Goal: Task Accomplishment & Management: Use online tool/utility

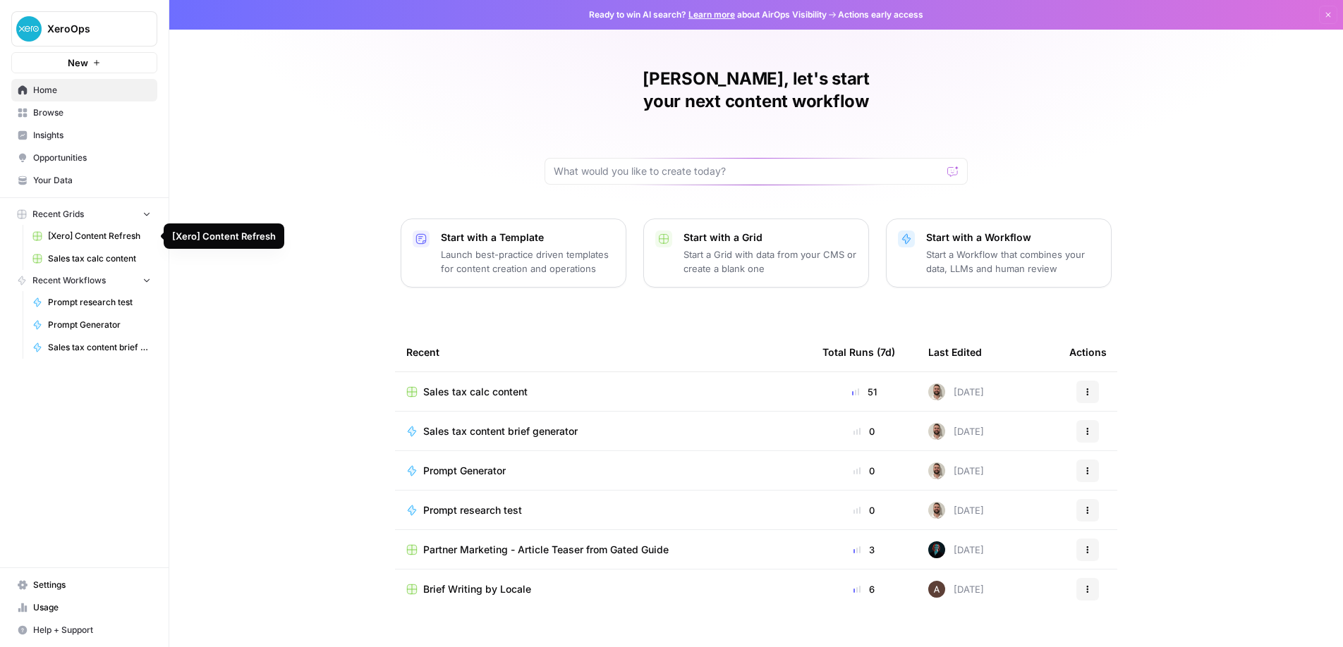
click at [114, 257] on span "Sales tax calc content" at bounding box center [99, 258] width 103 height 13
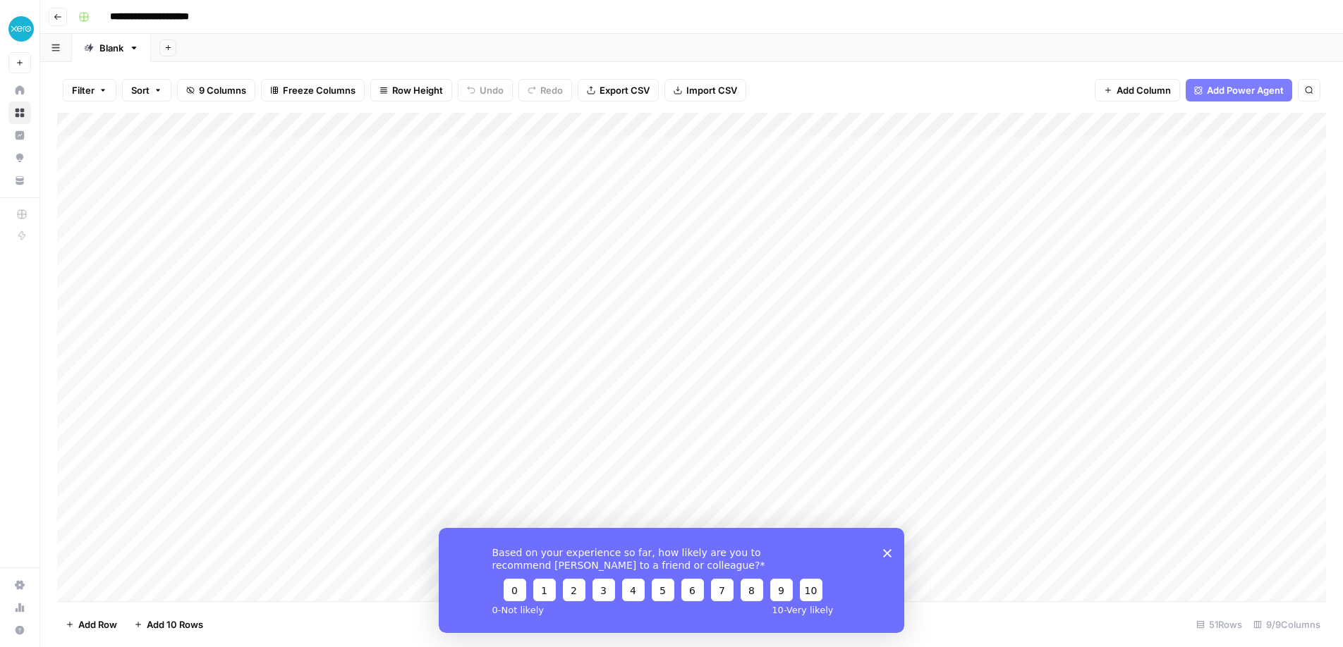
click at [891, 550] on icon "Close survey" at bounding box center [887, 553] width 8 height 8
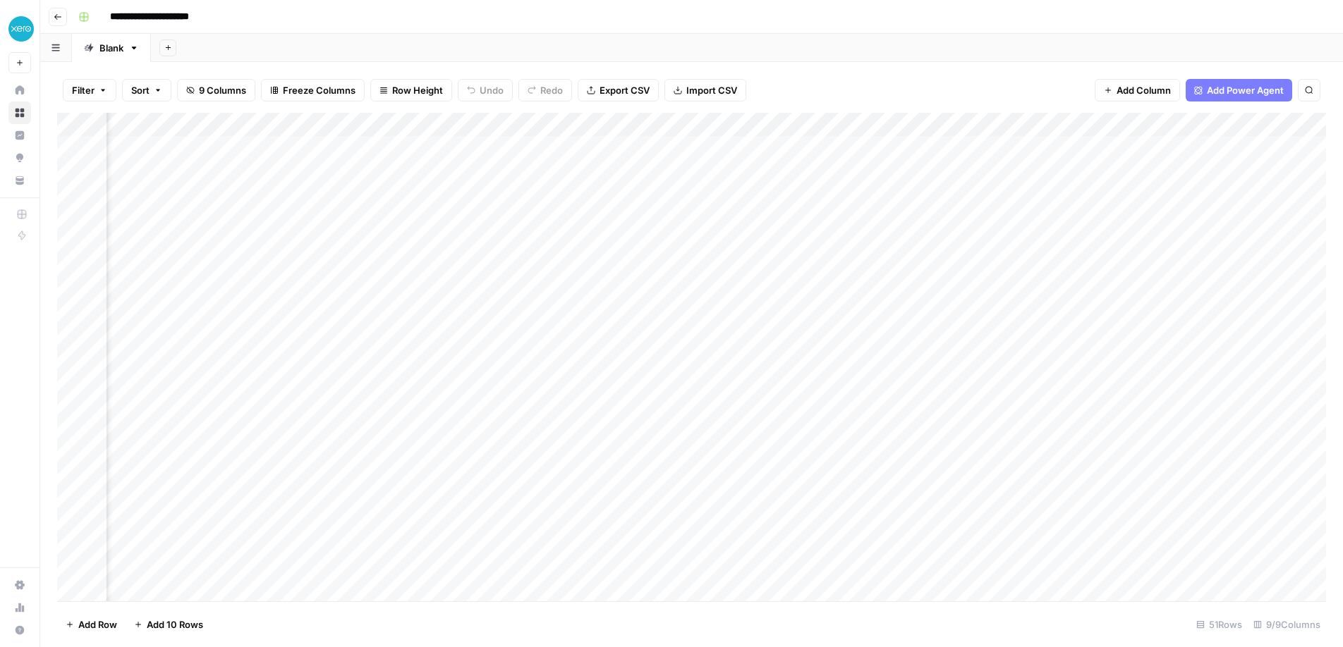
scroll to position [0, 466]
click at [1004, 126] on div "Add Column" at bounding box center [691, 357] width 1269 height 489
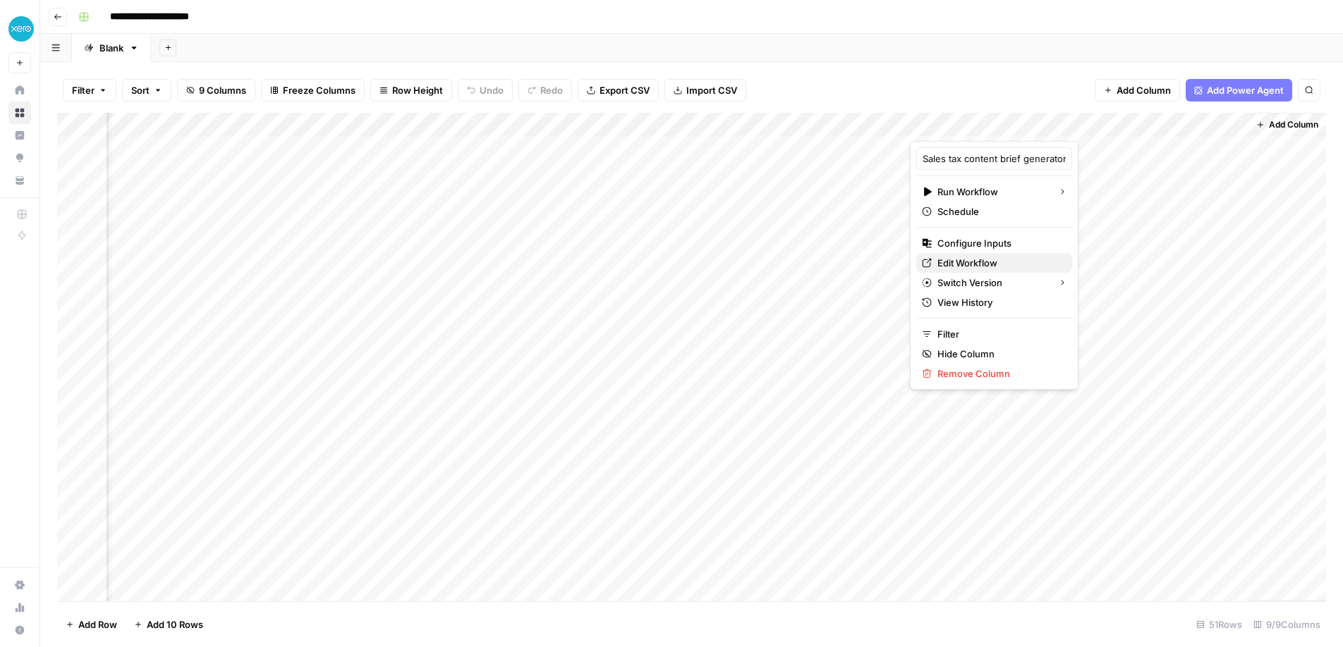
click at [967, 267] on span "Edit Workflow" at bounding box center [998, 263] width 123 height 14
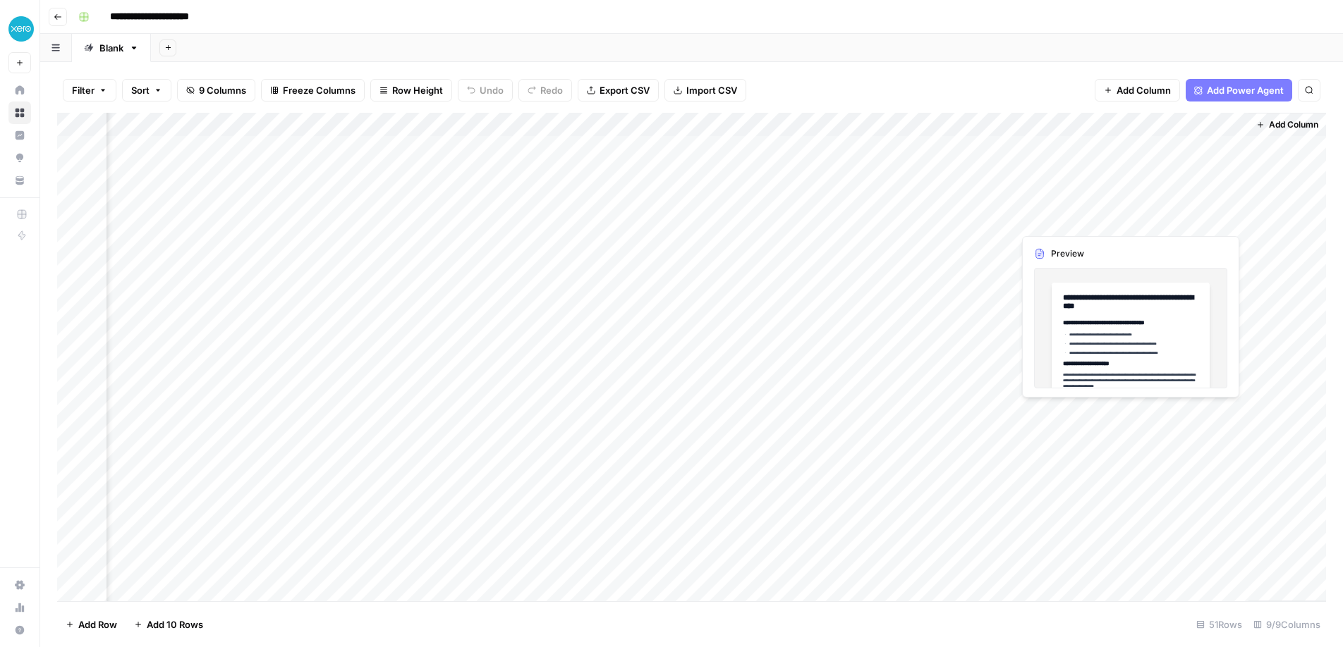
click at [1187, 220] on div "Add Column" at bounding box center [691, 357] width 1269 height 489
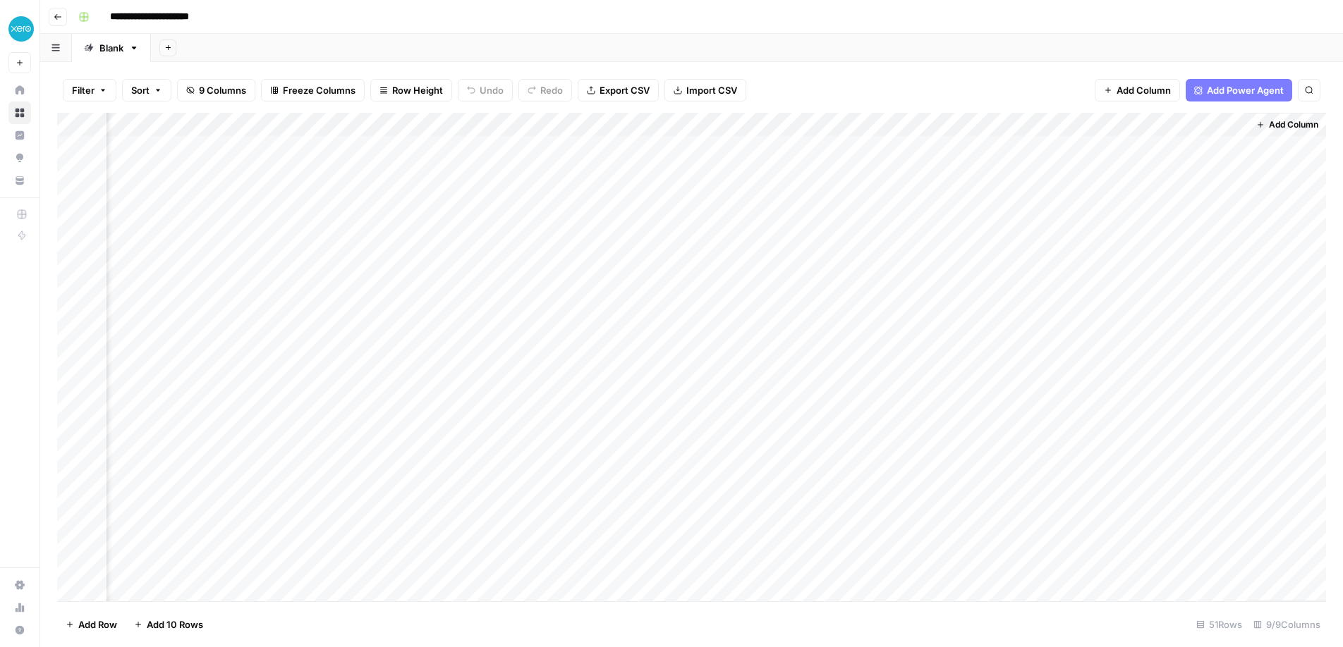
click at [1231, 219] on div "Add Column" at bounding box center [691, 357] width 1269 height 489
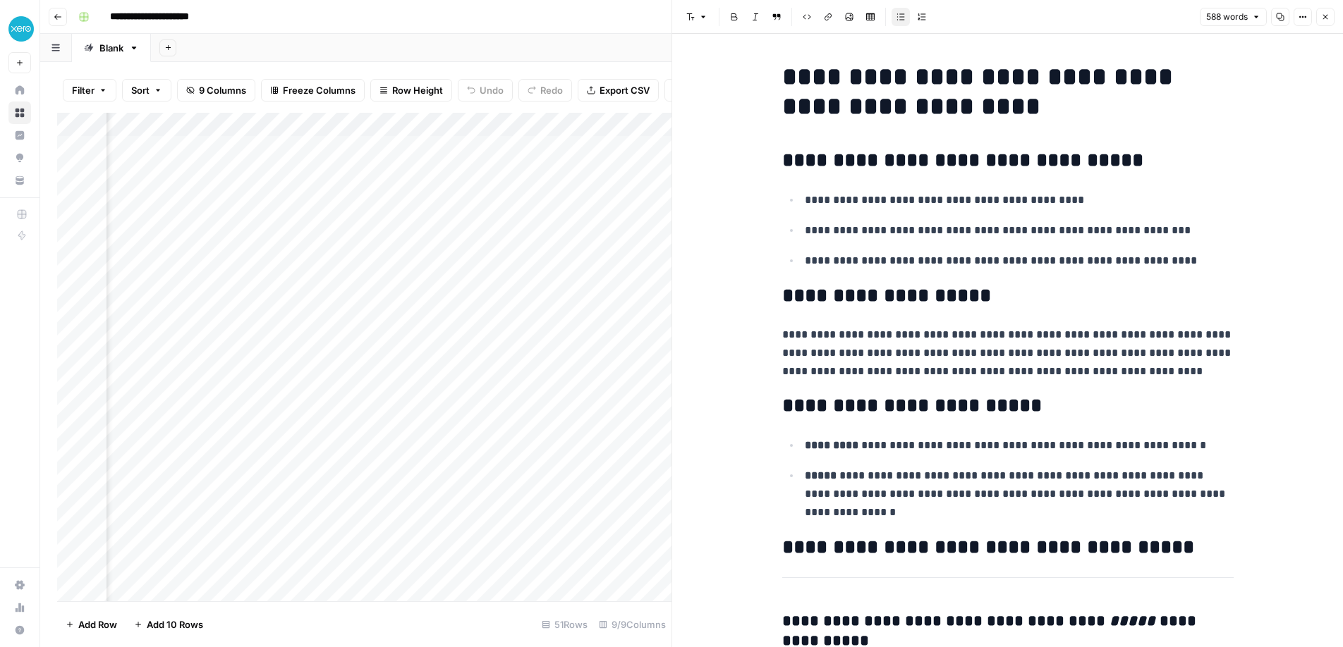
click at [1326, 16] on icon "button" at bounding box center [1325, 17] width 5 height 5
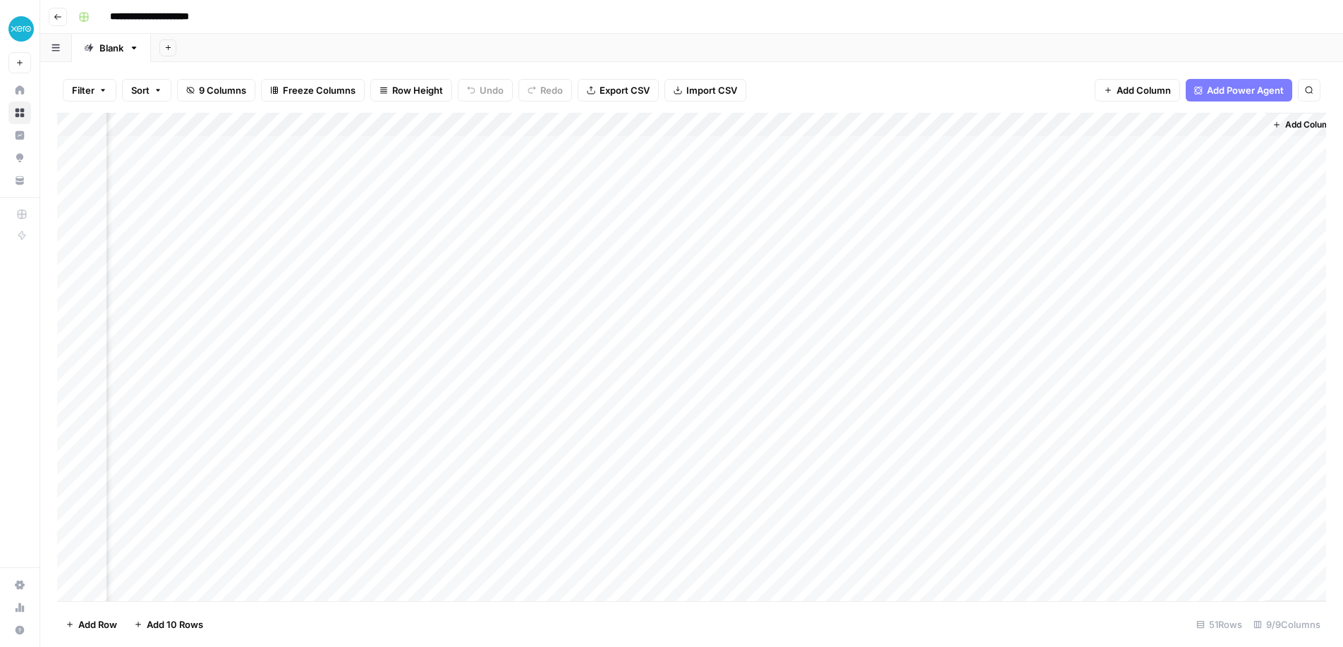
scroll to position [0, 466]
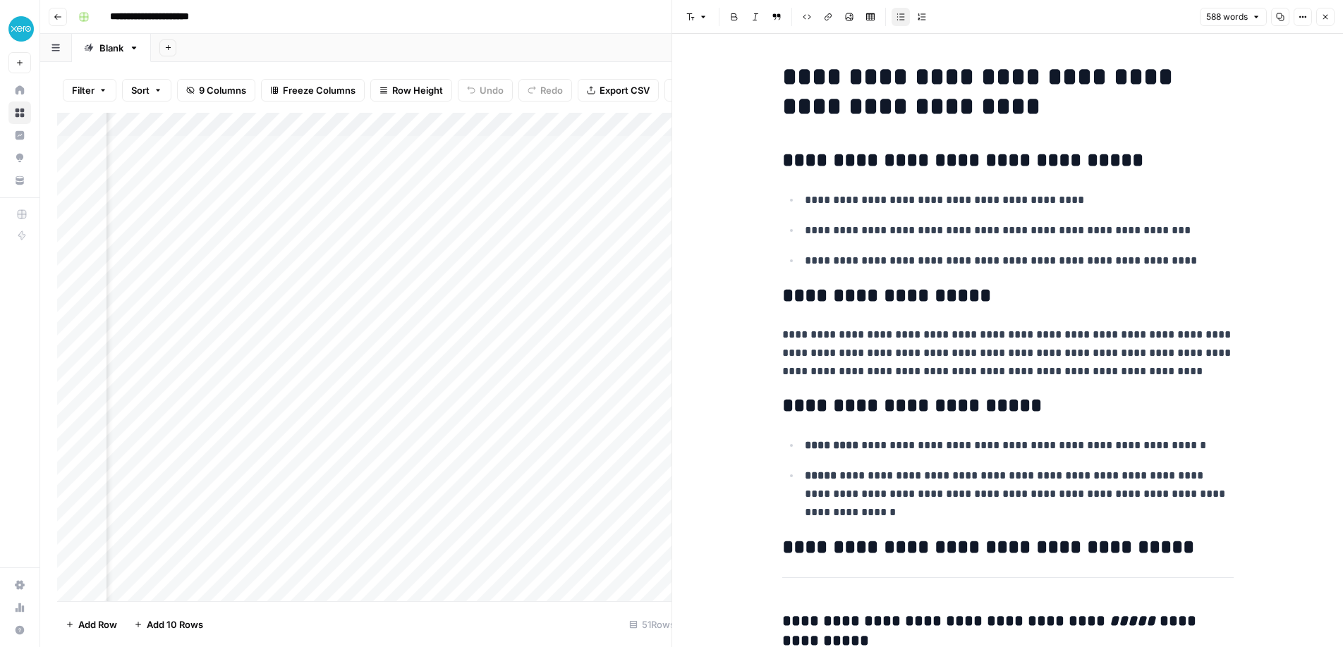
scroll to position [100, 0]
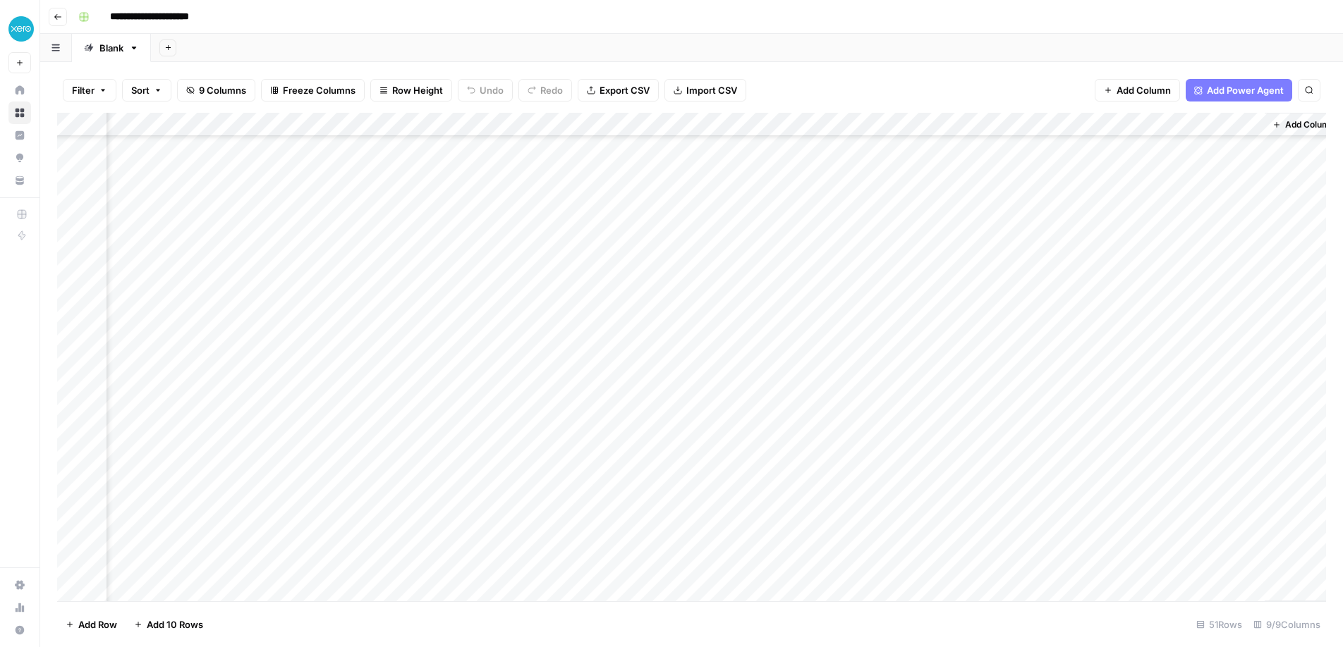
scroll to position [0, 449]
click at [49, 8] on button "Go back" at bounding box center [58, 17] width 18 height 18
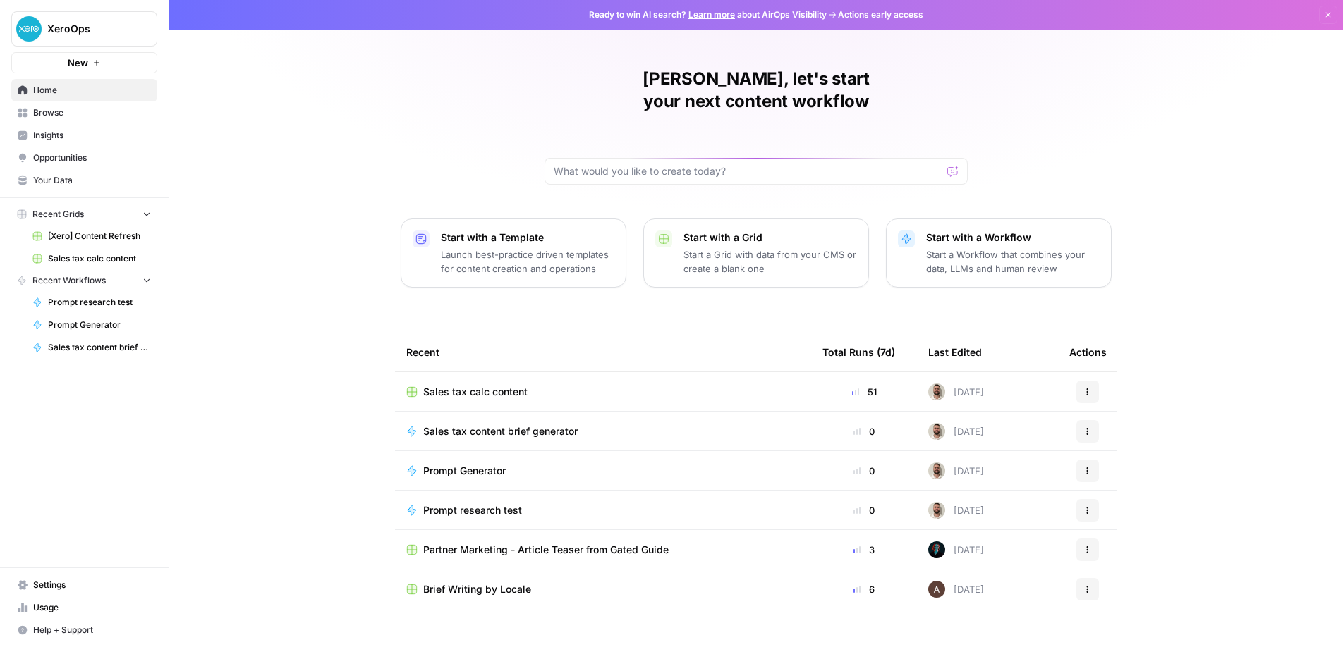
click at [533, 425] on span "Sales tax content brief generator" at bounding box center [500, 432] width 154 height 14
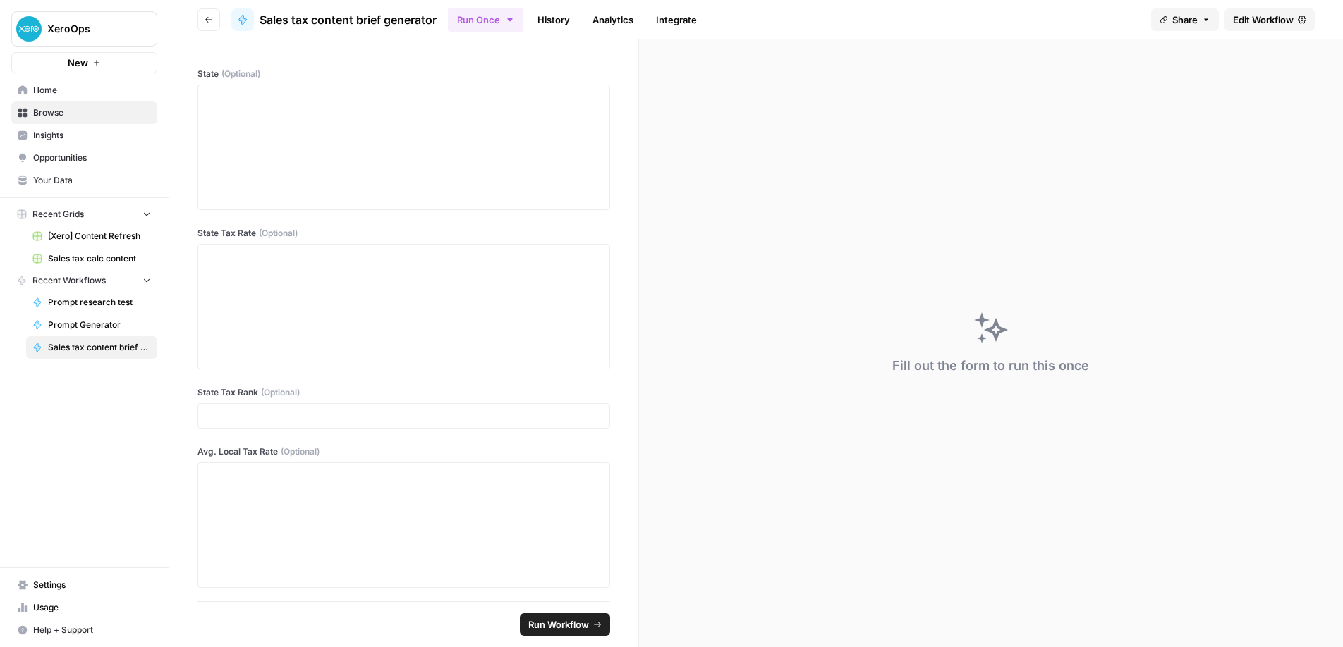
click at [212, 13] on button "Go back" at bounding box center [208, 19] width 23 height 23
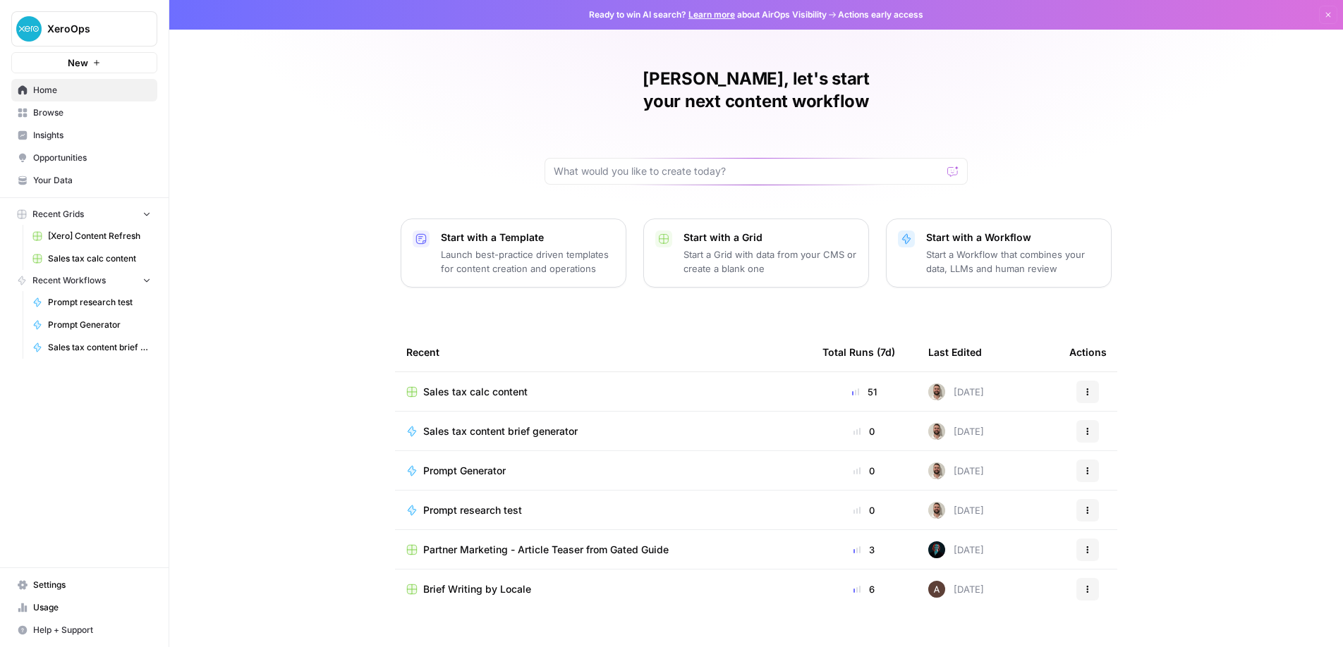
click at [480, 385] on span "Sales tax calc content" at bounding box center [475, 392] width 104 height 14
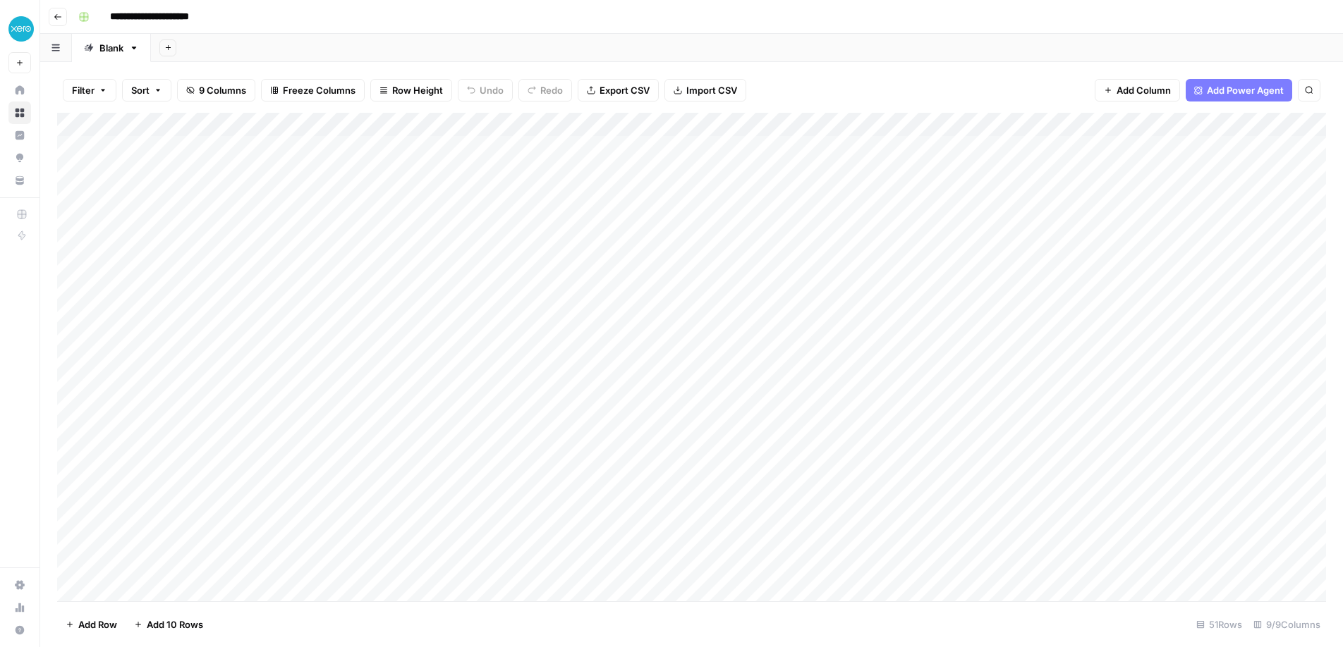
scroll to position [0, 466]
click at [1008, 123] on div "Add Column" at bounding box center [691, 357] width 1269 height 489
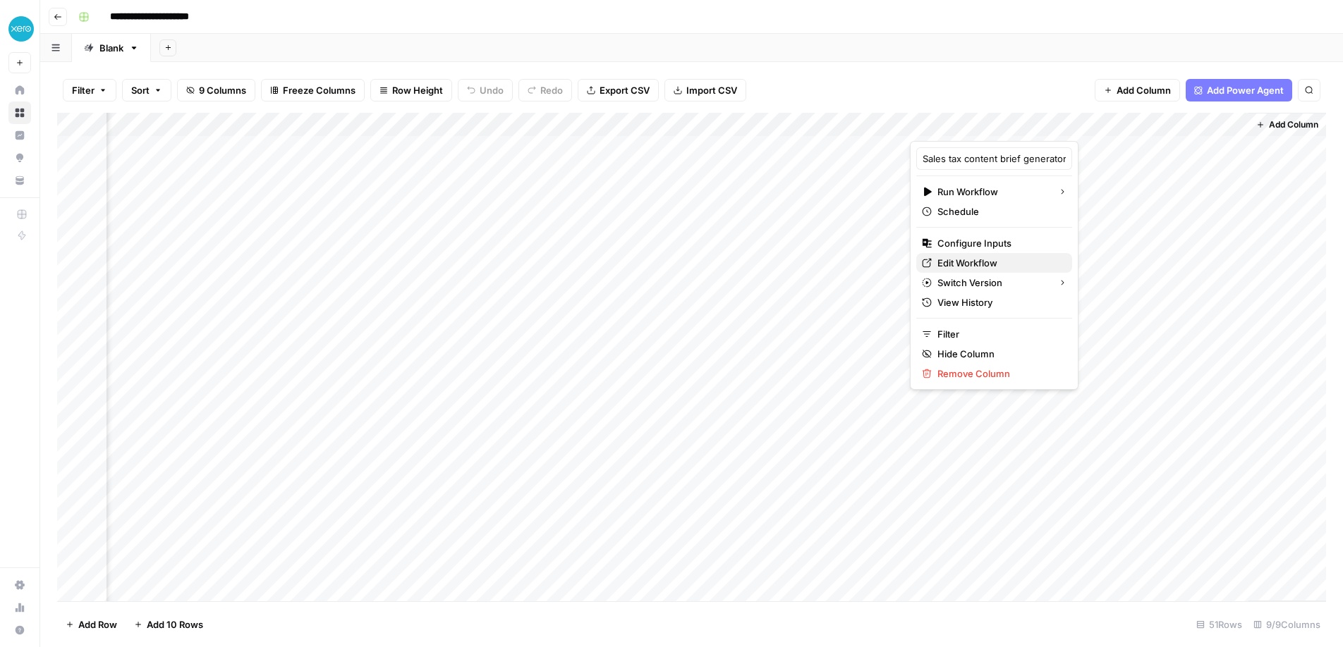
click at [985, 264] on span "Edit Workflow" at bounding box center [998, 263] width 123 height 14
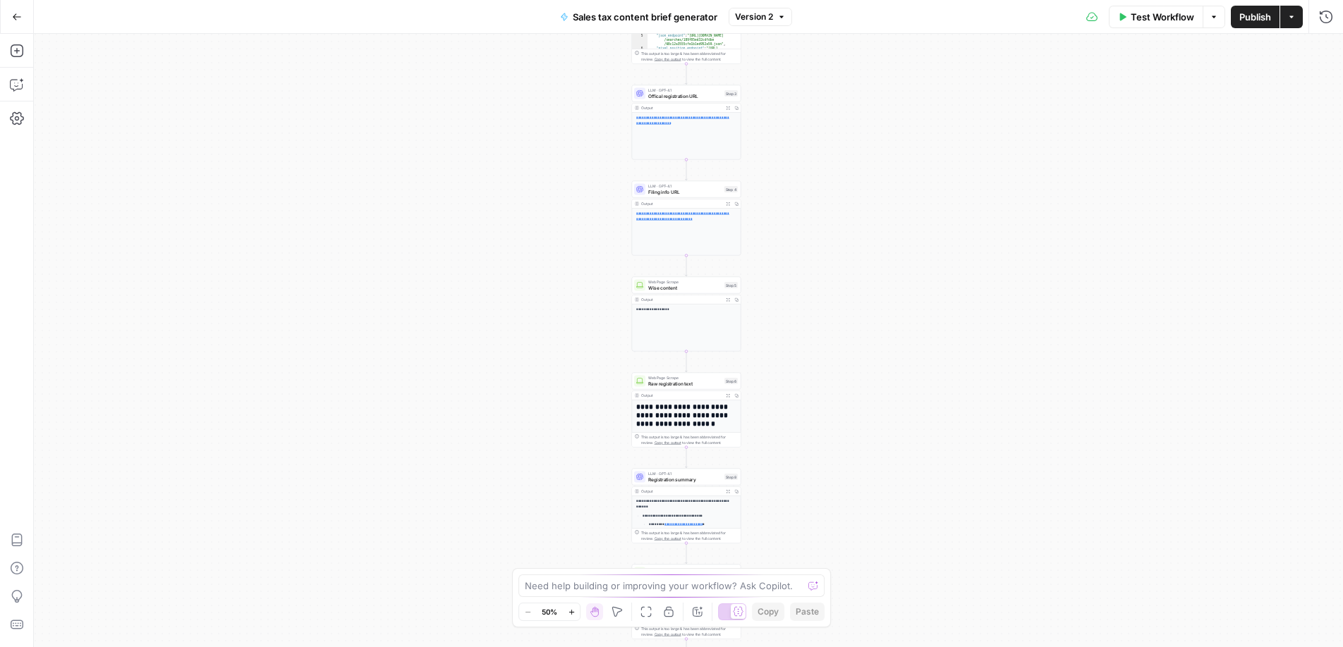
click at [796, 154] on div "Workflow Set Inputs Inputs Google Search Registration search results Step 1 Out…" at bounding box center [688, 341] width 1309 height 614
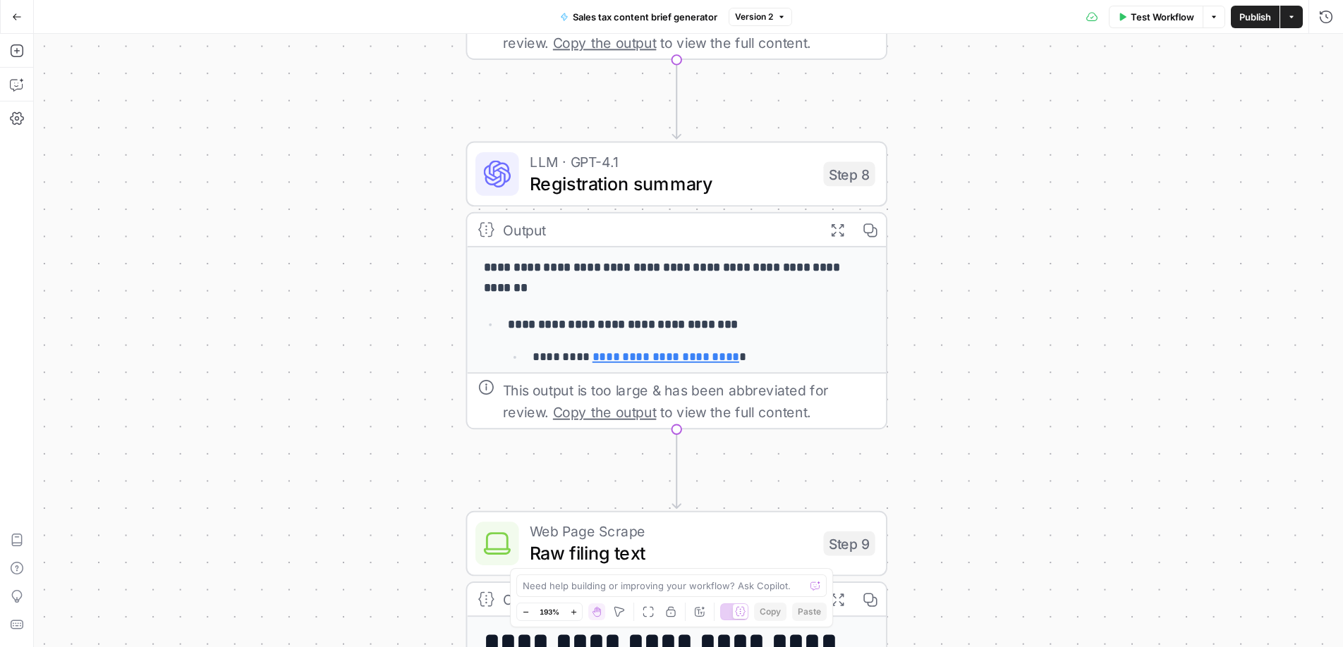
scroll to position [275, 0]
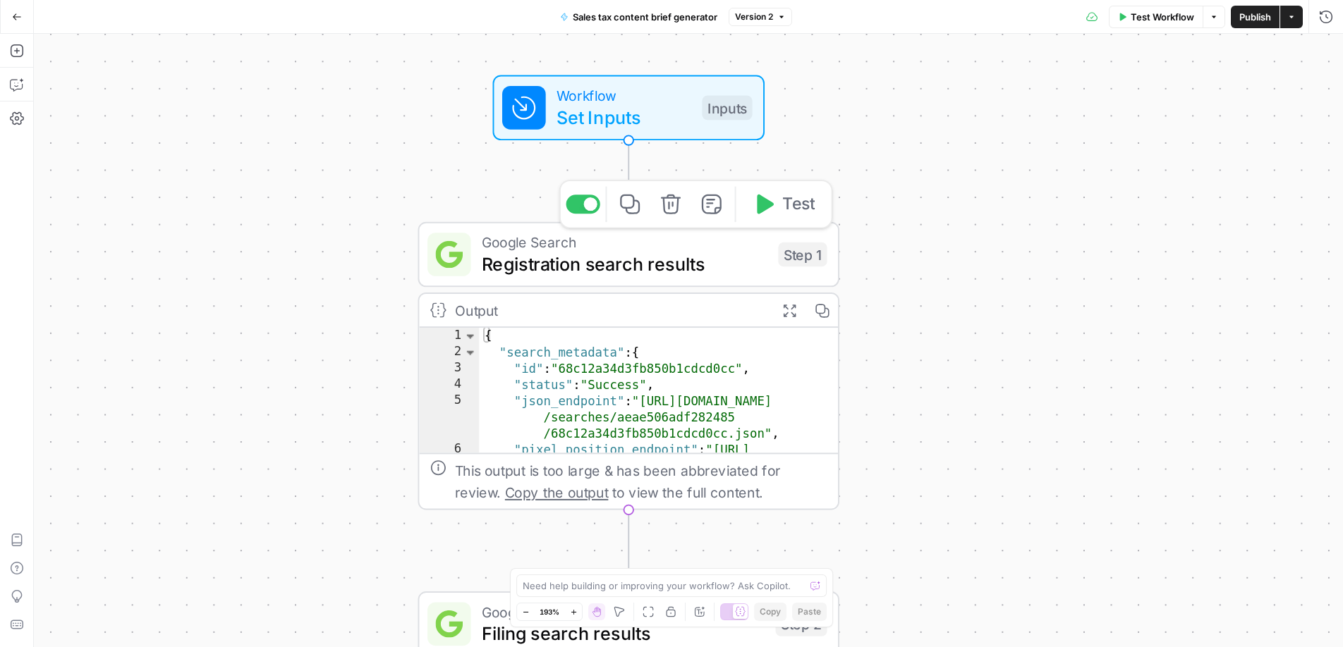
click at [724, 253] on span "Registration search results" at bounding box center [625, 264] width 286 height 28
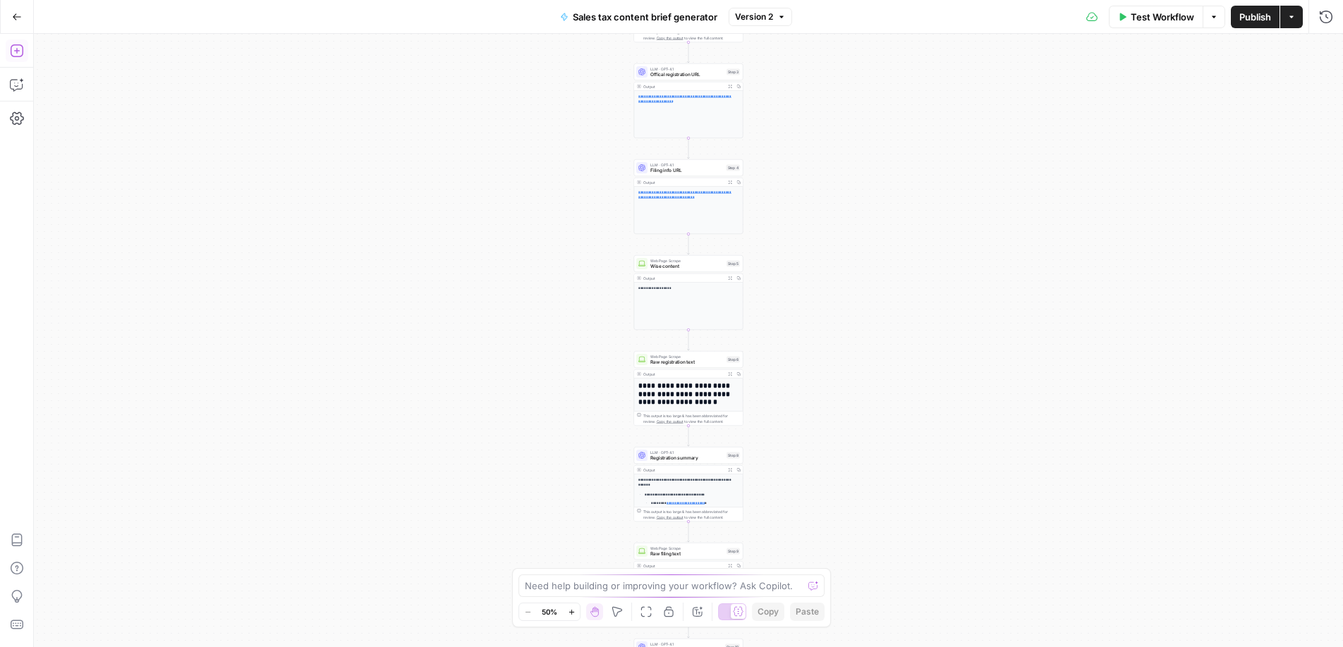
click at [17, 44] on icon "button" at bounding box center [17, 51] width 14 height 14
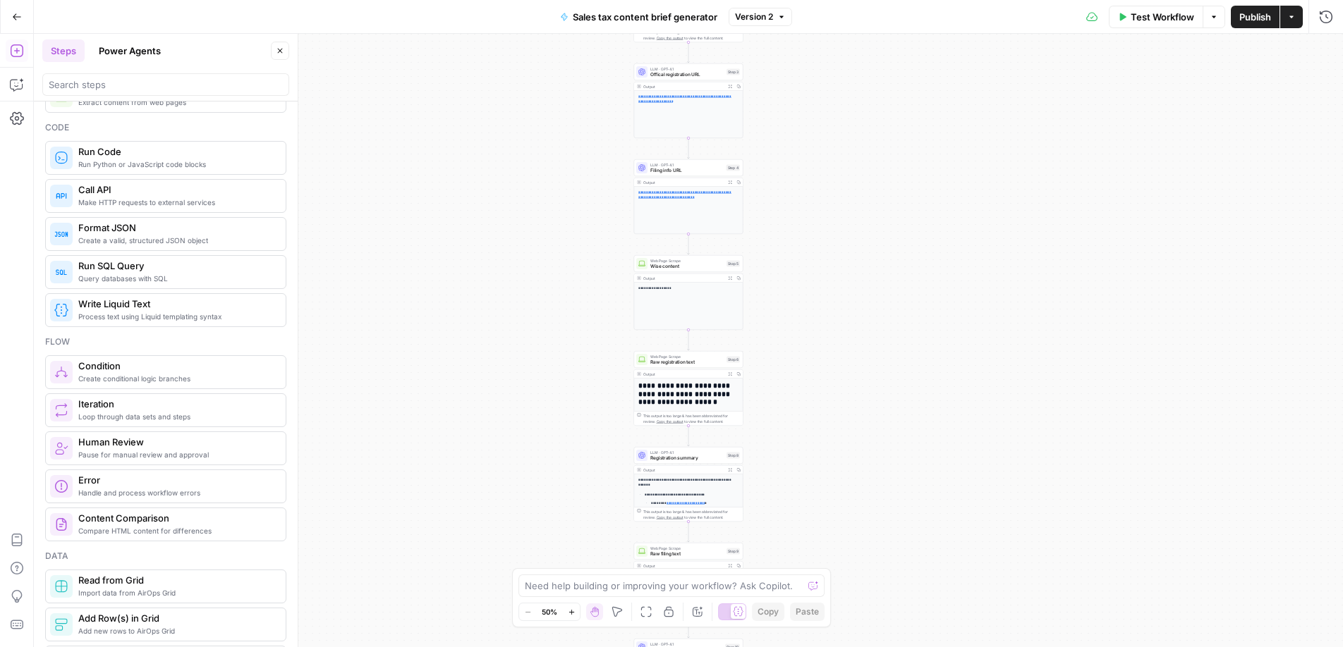
scroll to position [138, 0]
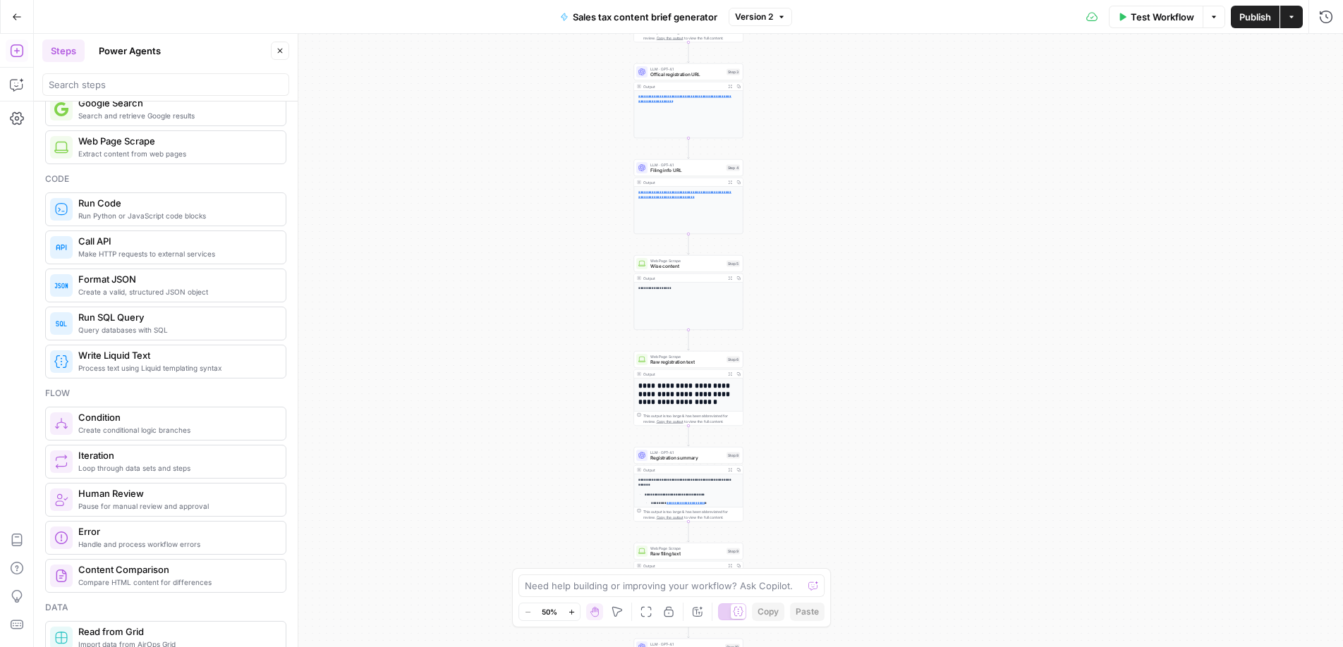
click at [17, 26] on button "Go Back" at bounding box center [16, 16] width 25 height 25
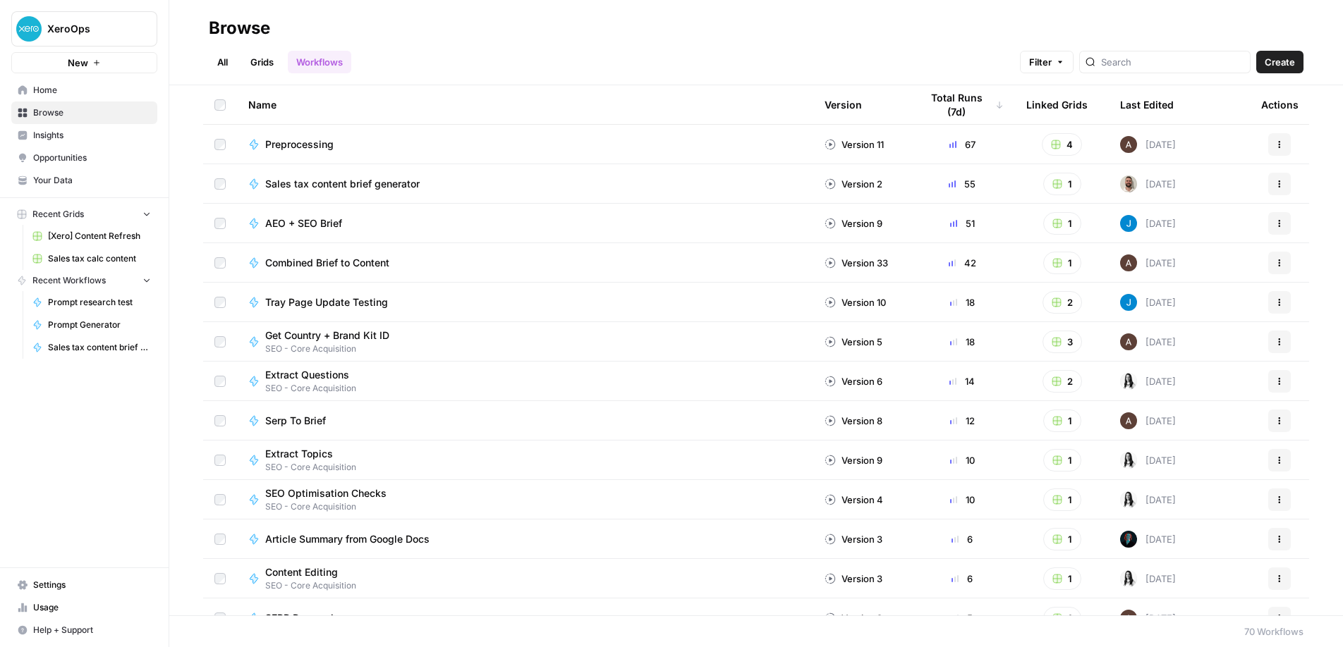
click at [83, 160] on span "Opportunities" at bounding box center [92, 158] width 118 height 13
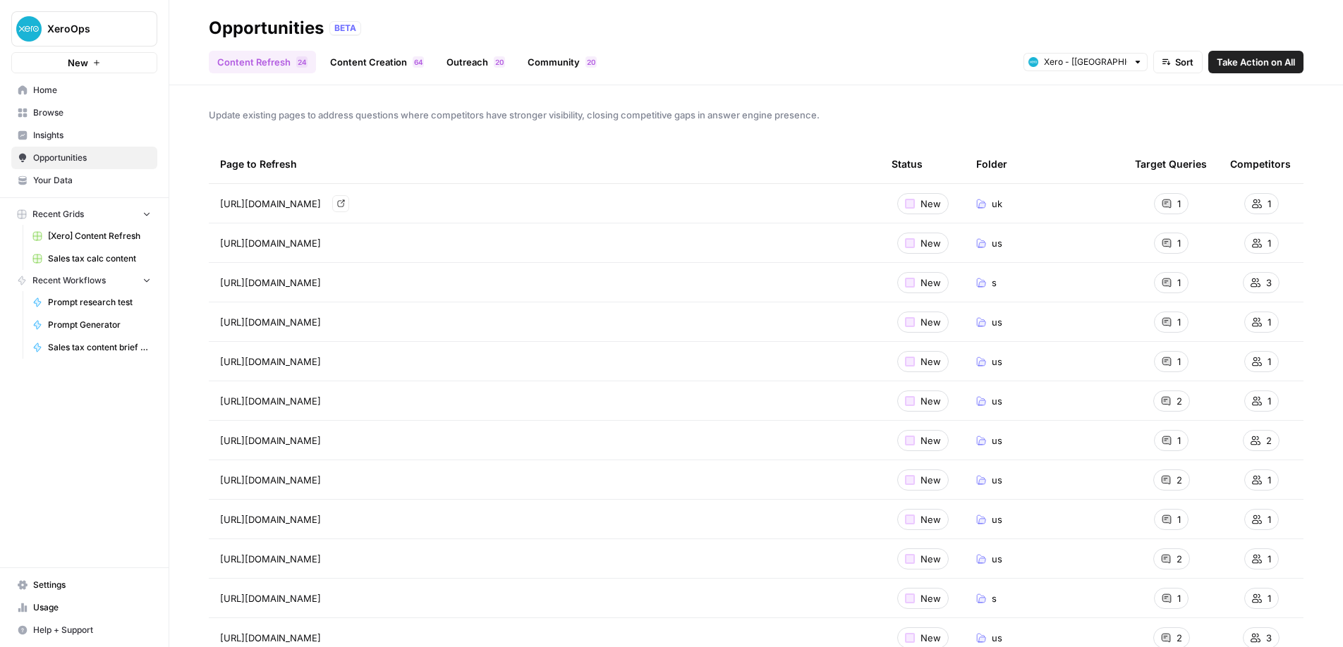
click at [547, 80] on header "Opportunities BETA Content Refresh 4 2 Content Creation 4 6 Outreach 0 2 Commun…" at bounding box center [756, 42] width 1174 height 85
click at [547, 66] on link "Community 0 2" at bounding box center [562, 62] width 86 height 23
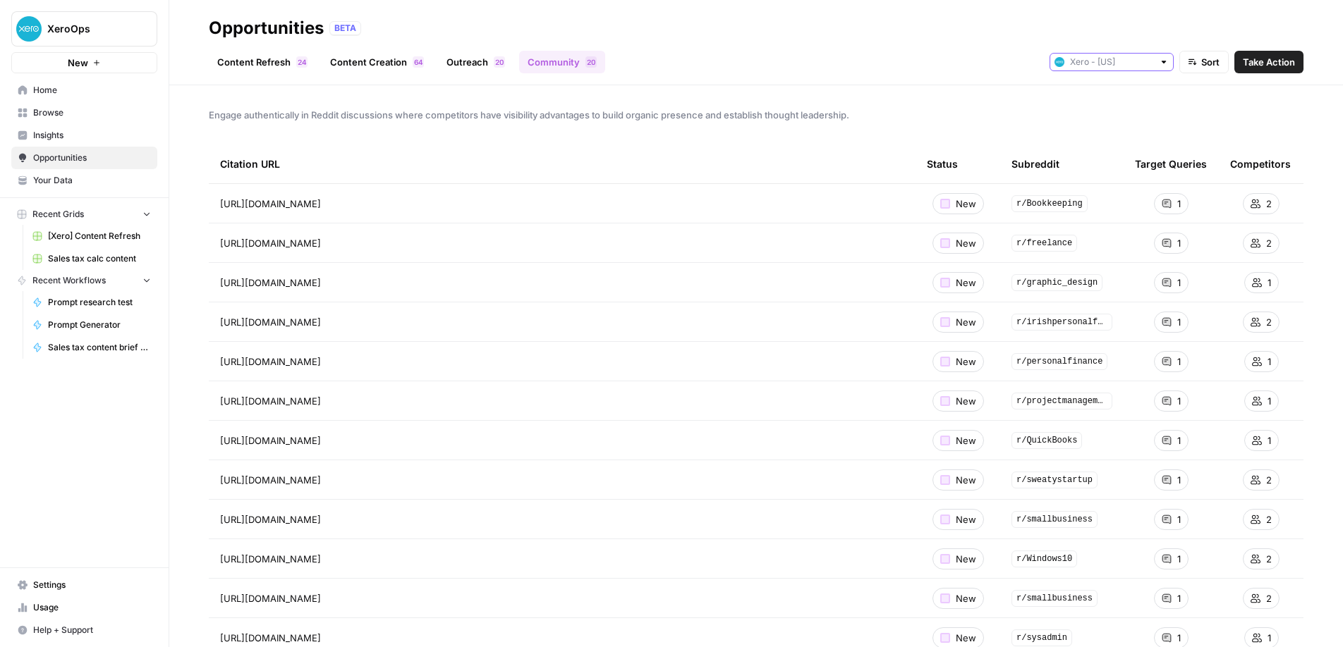
click at [1111, 55] on input "text" at bounding box center [1111, 62] width 83 height 14
type input "Xero - [[GEOGRAPHIC_DATA]]"
click at [1084, 42] on div "Content Refresh 4 2 Content Creation 4 6 Outreach 0 2 Community 0 2 Xero - [[GE…" at bounding box center [756, 56] width 1095 height 34
click at [1094, 61] on input "text" at bounding box center [1111, 62] width 83 height 14
type input "Xero - [[GEOGRAPHIC_DATA]]"
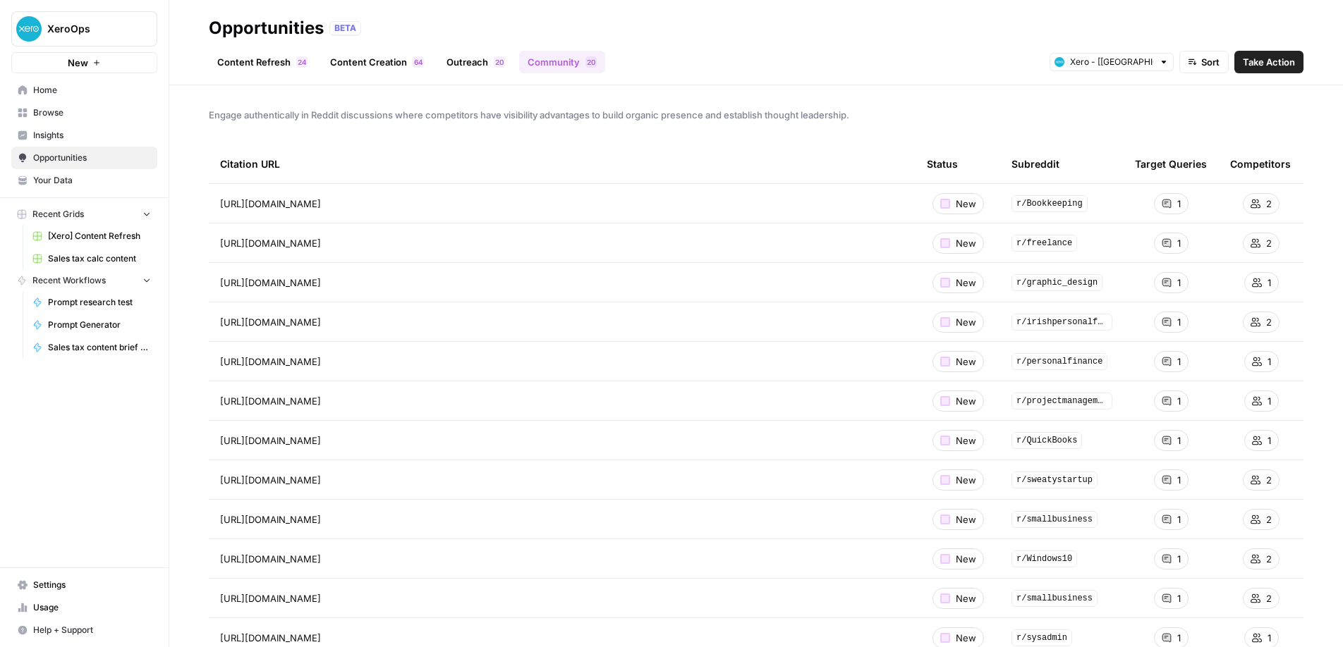
click at [1070, 47] on div "Content Refresh 4 2 Content Creation 4 6 Outreach 0 2 Community 0 2 Xero - [[GE…" at bounding box center [756, 56] width 1095 height 34
click at [1095, 61] on input "text" at bounding box center [1111, 62] width 83 height 14
type input "Xero - [[GEOGRAPHIC_DATA]]"
click at [1083, 27] on div "Opportunities BETA" at bounding box center [756, 28] width 1095 height 23
